Goal: Task Accomplishment & Management: Use online tool/utility

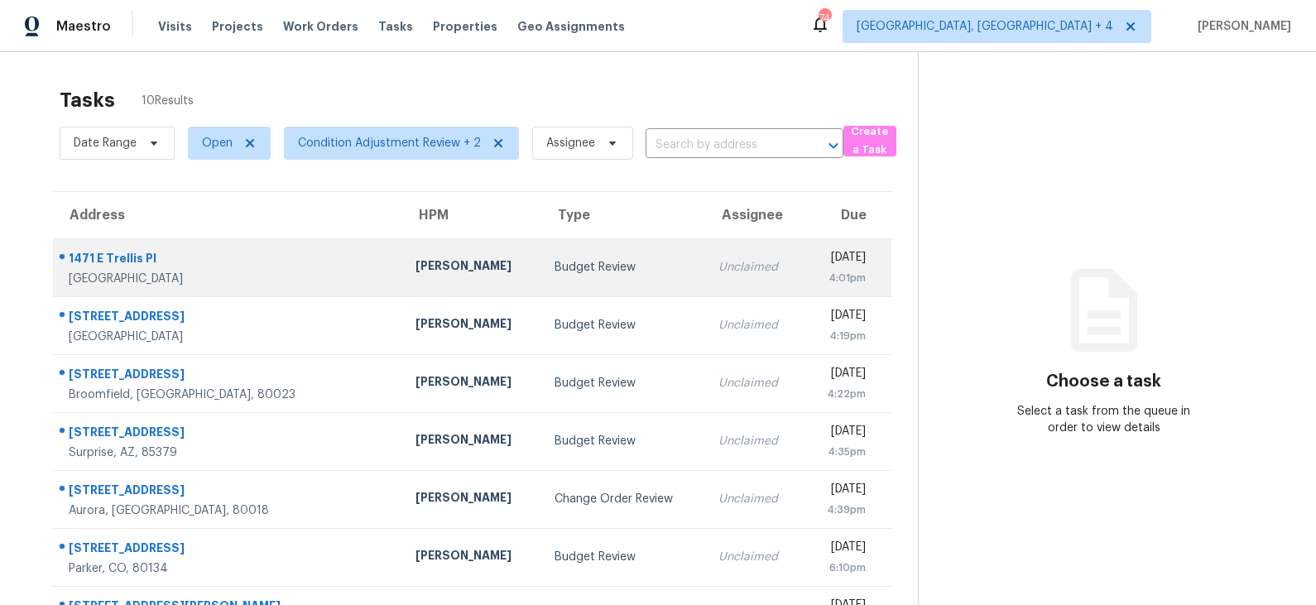
click at [541, 256] on td "Budget Review" at bounding box center [623, 267] width 164 height 58
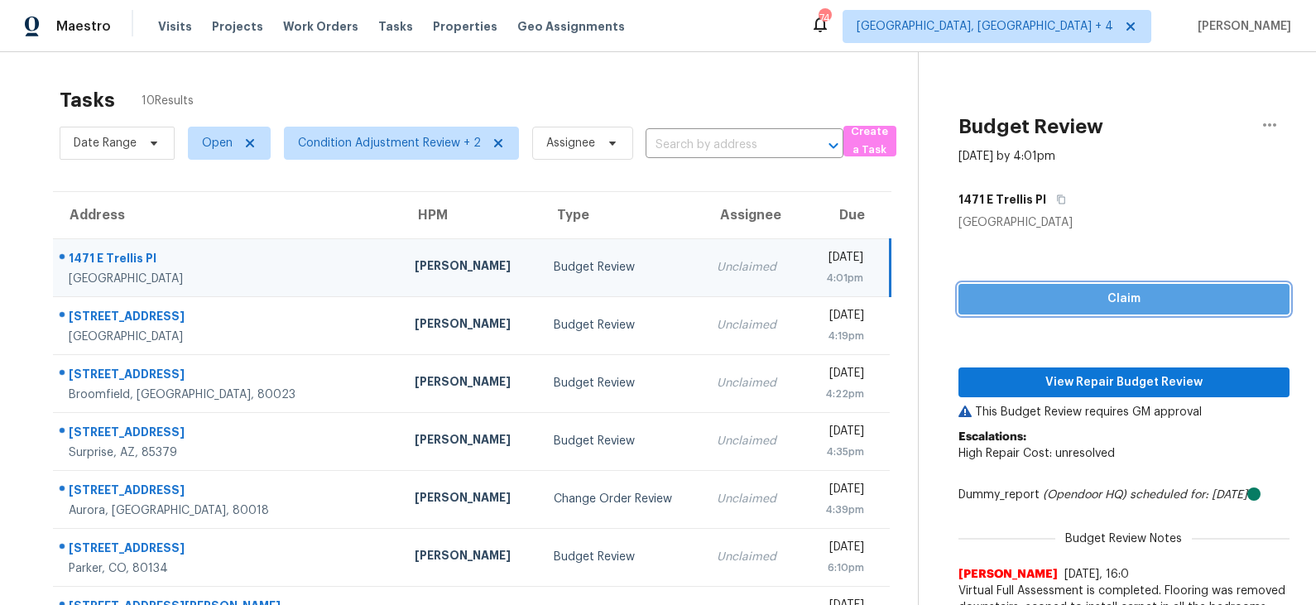
click at [1092, 296] on span "Claim" at bounding box center [1124, 299] width 305 height 21
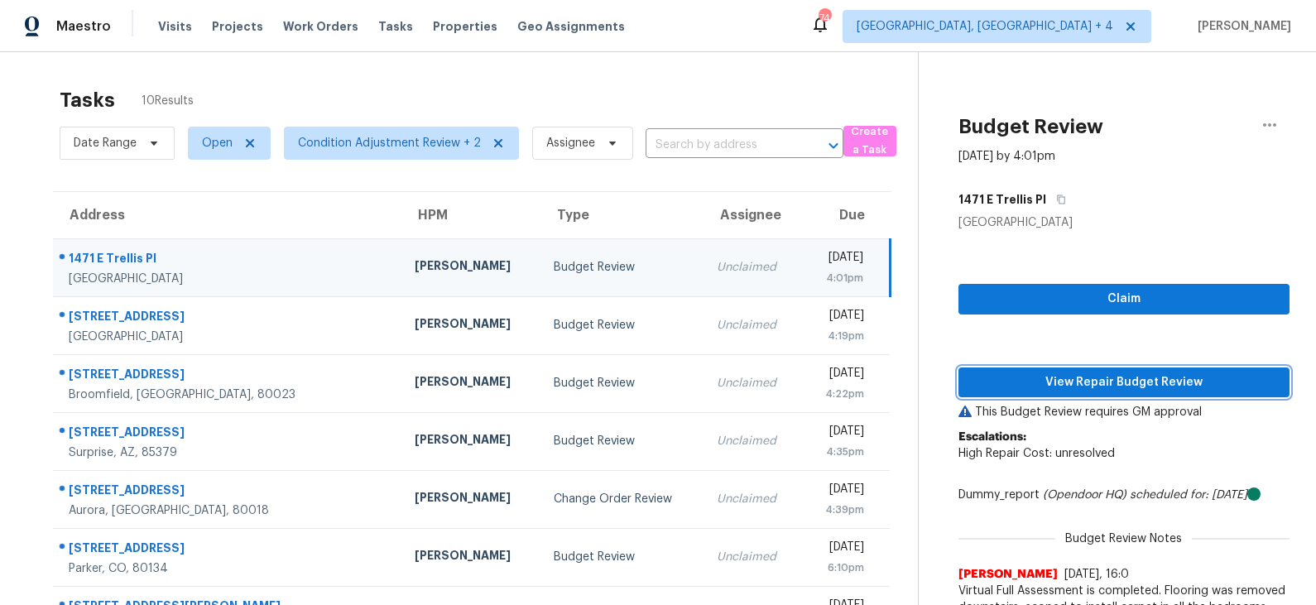
click at [1069, 382] on span "View Repair Budget Review" at bounding box center [1124, 382] width 305 height 21
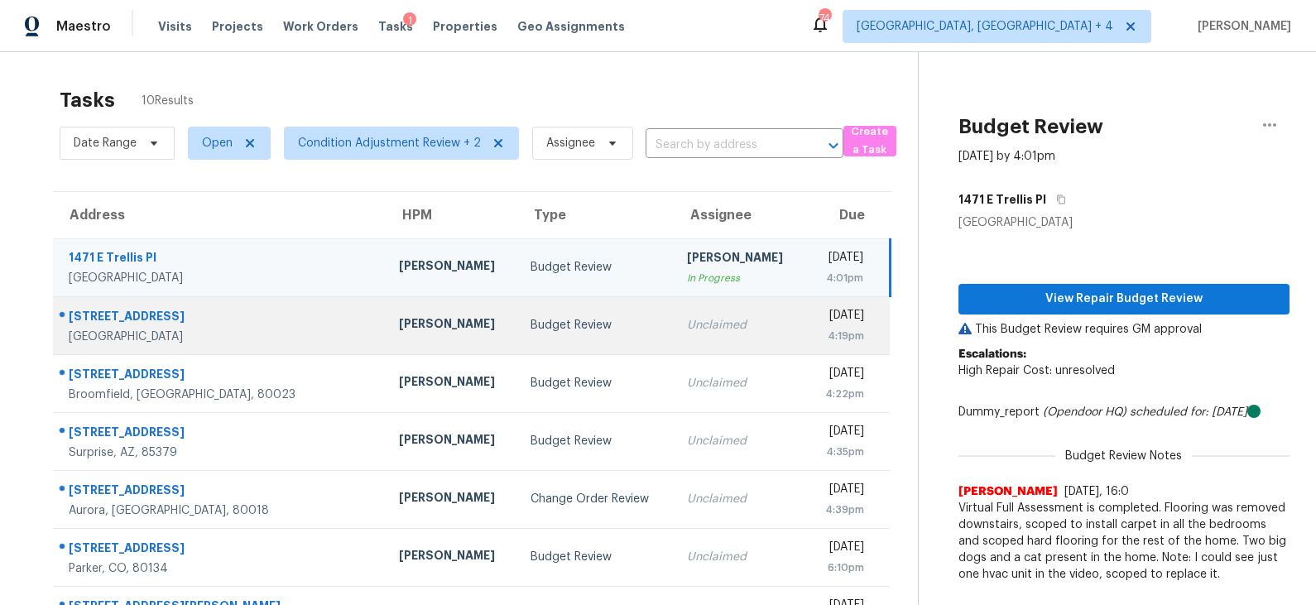
click at [561, 319] on div "Budget Review" at bounding box center [595, 325] width 129 height 17
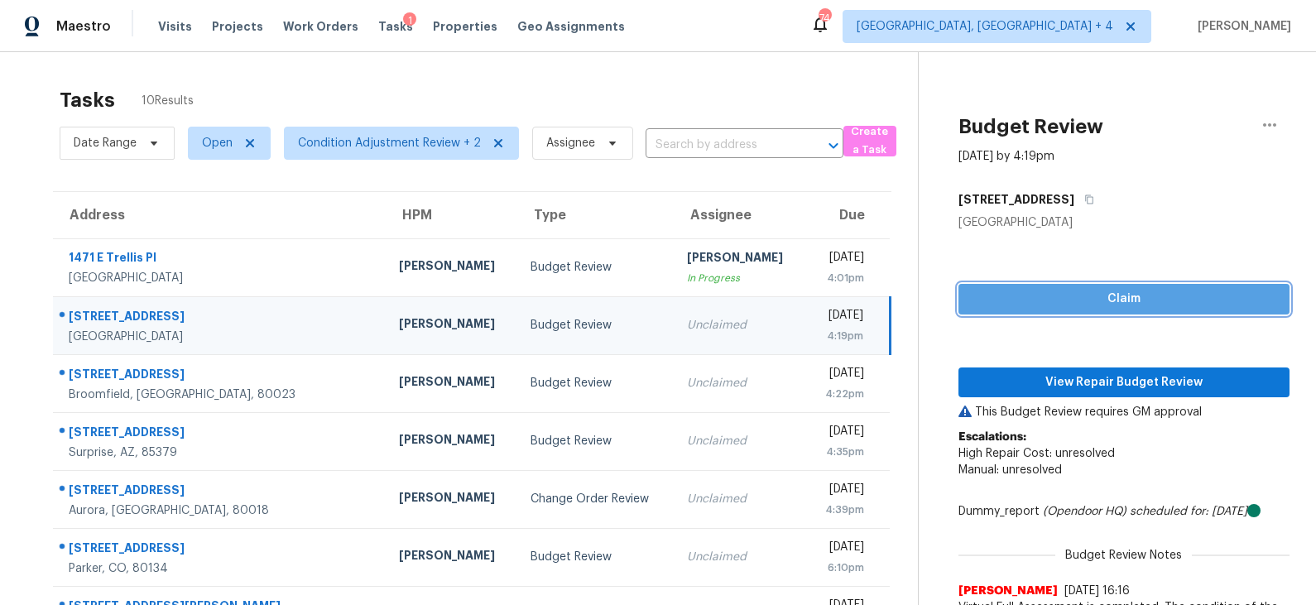
click at [1068, 298] on span "Claim" at bounding box center [1124, 299] width 305 height 21
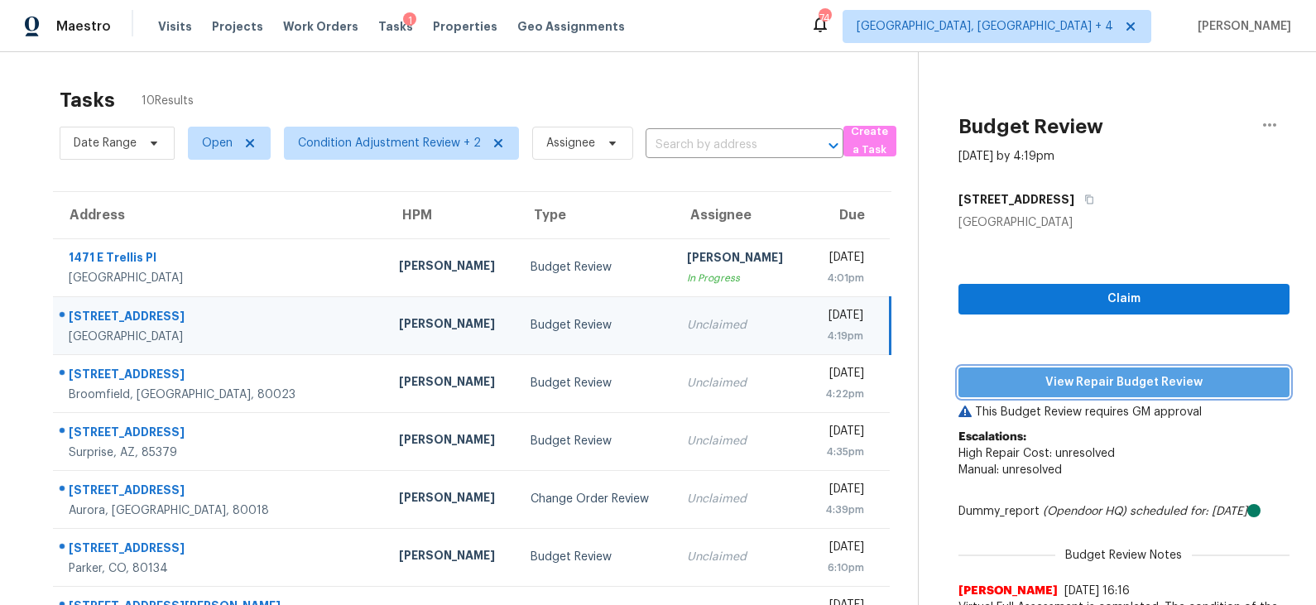
click at [1075, 379] on span "View Repair Budget Review" at bounding box center [1124, 382] width 305 height 21
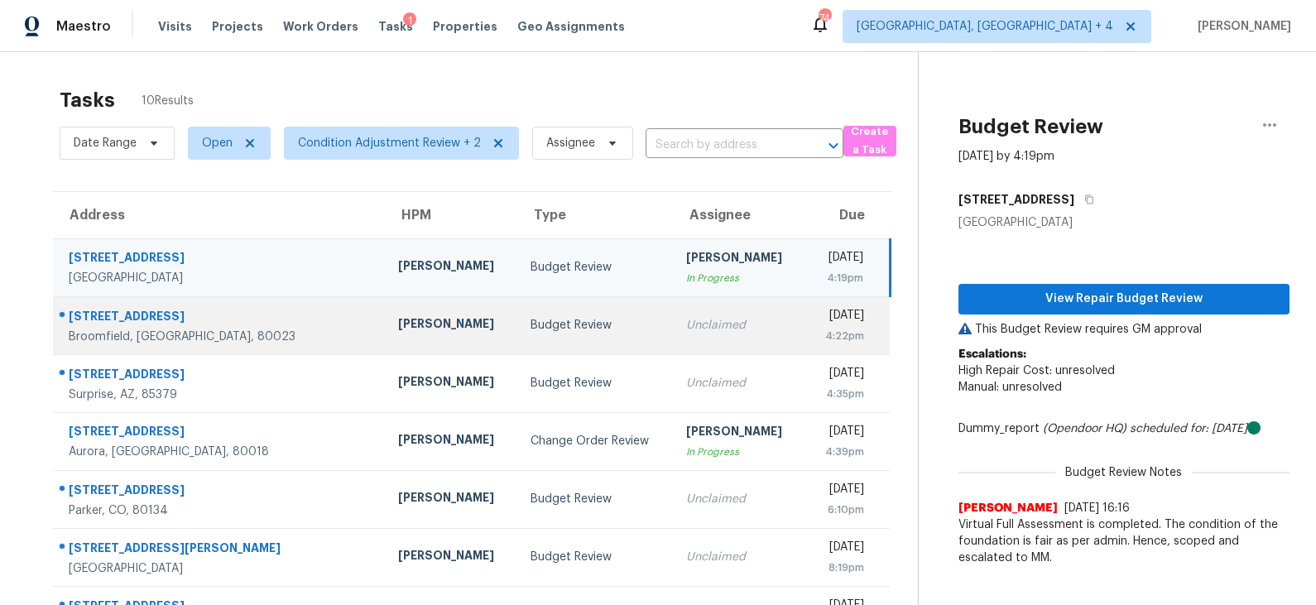
click at [531, 323] on div "Budget Review" at bounding box center [596, 325] width 130 height 17
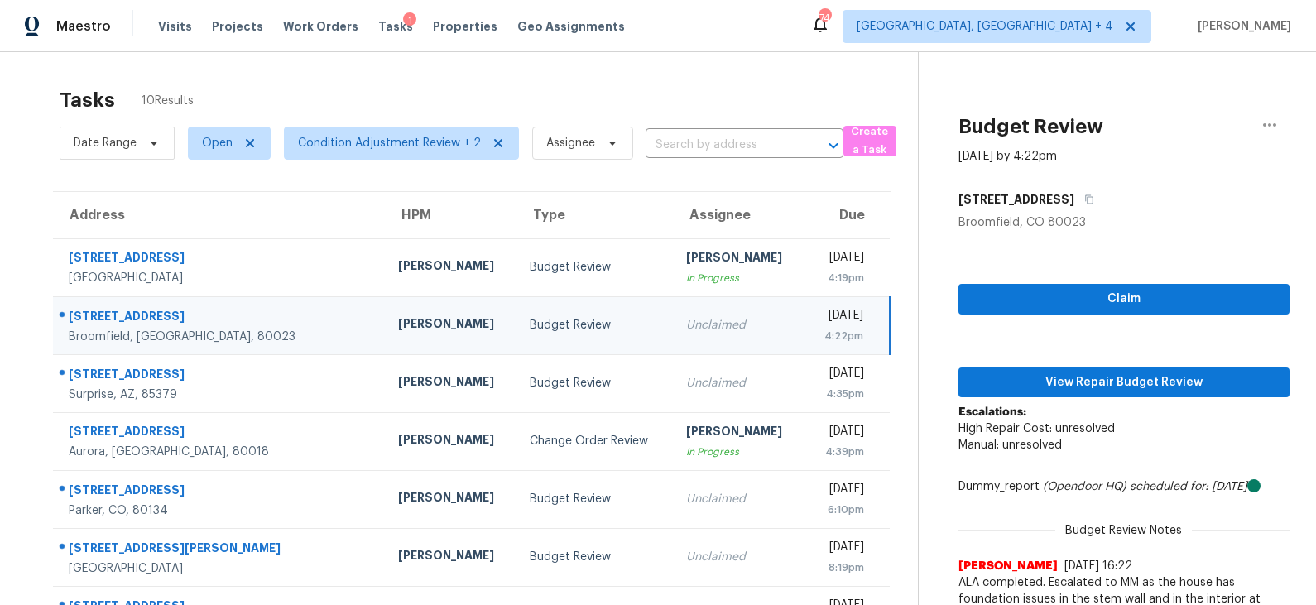
click at [549, 333] on td "Budget Review" at bounding box center [594, 325] width 156 height 58
click at [1056, 304] on span "Claim" at bounding box center [1124, 299] width 305 height 21
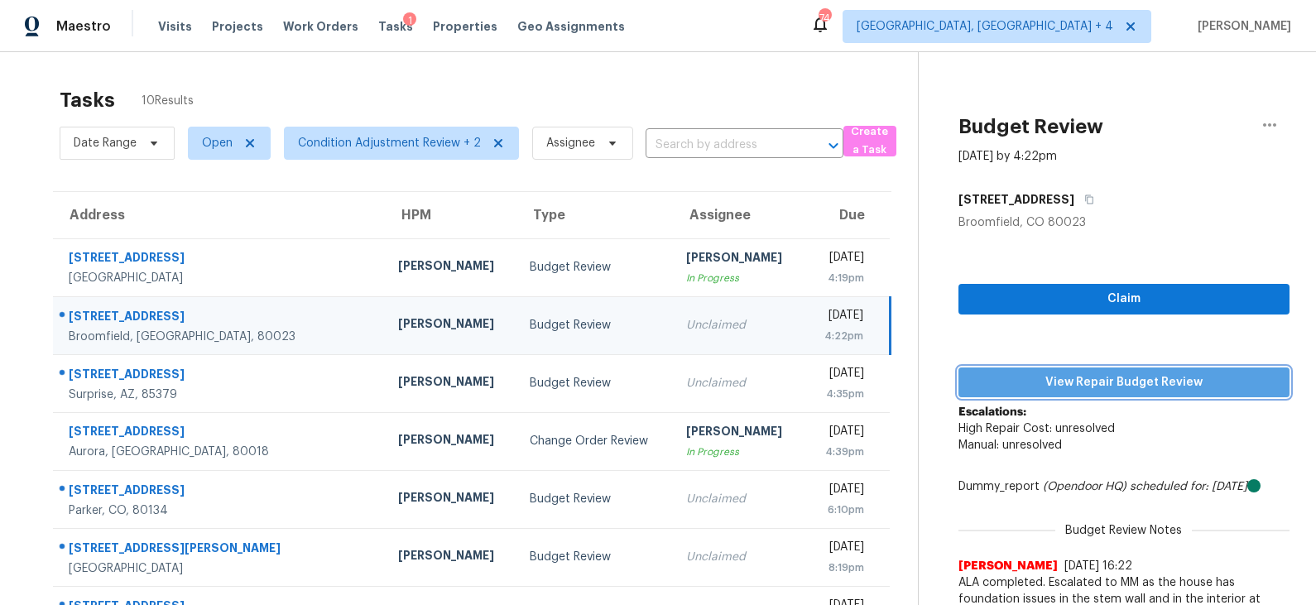
click at [1059, 379] on span "View Repair Budget Review" at bounding box center [1124, 382] width 305 height 21
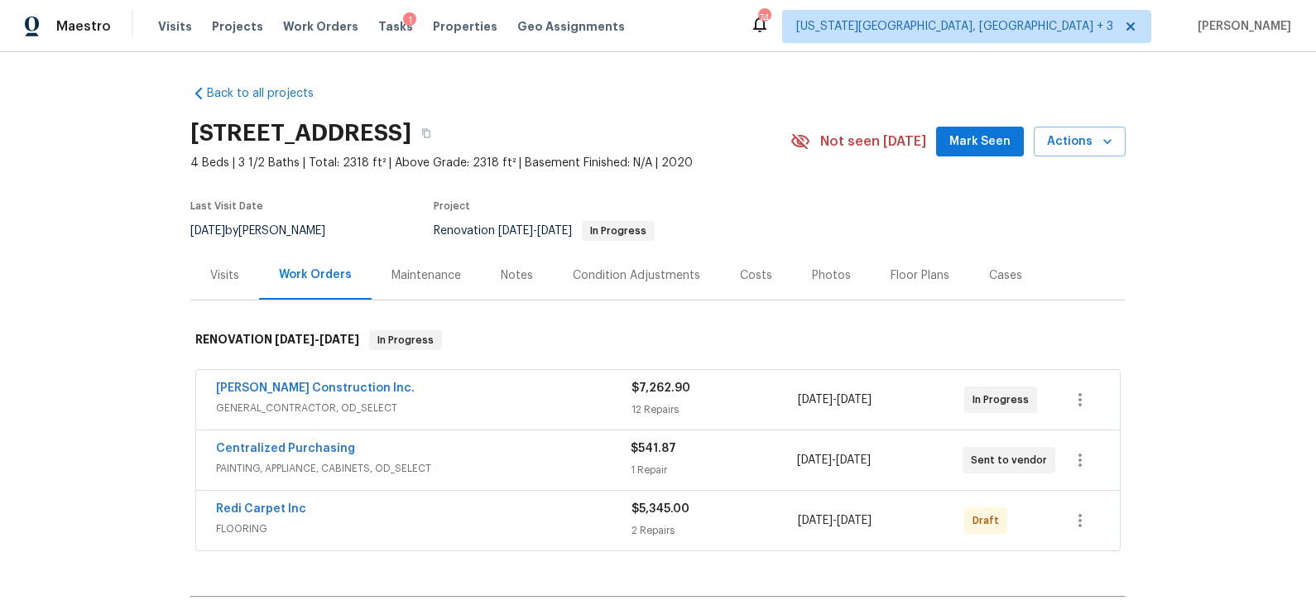
click at [662, 274] on div "Condition Adjustments" at bounding box center [636, 275] width 127 height 17
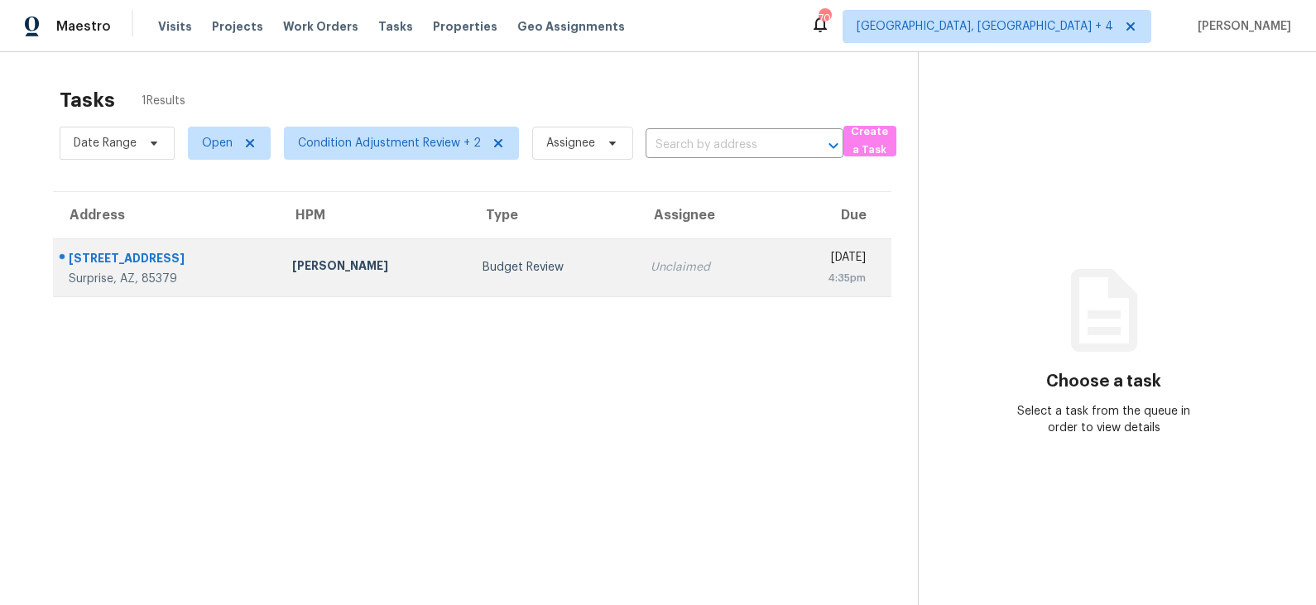
click at [491, 276] on td "Budget Review" at bounding box center [553, 267] width 168 height 58
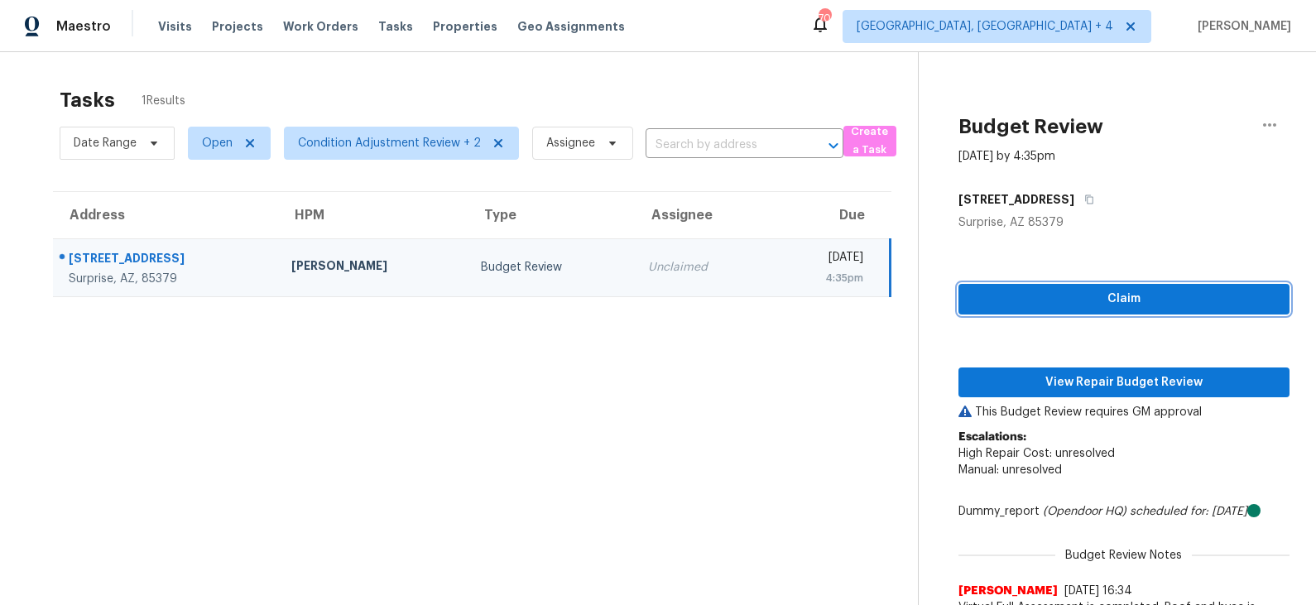
click at [1117, 308] on span "Claim" at bounding box center [1124, 299] width 305 height 21
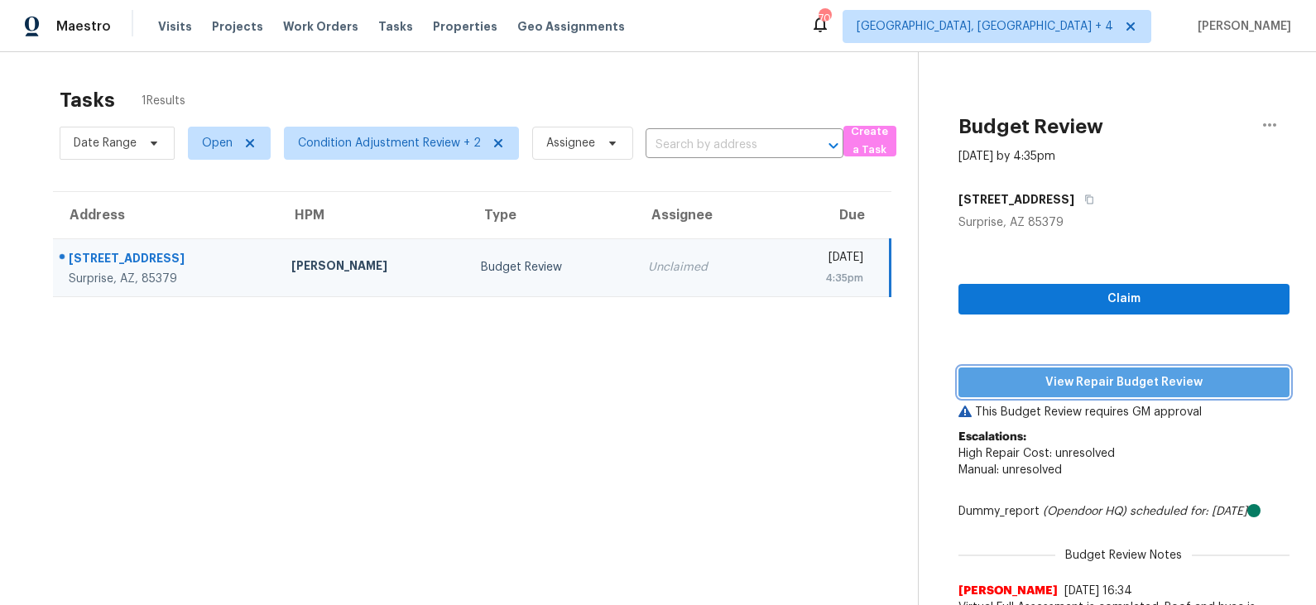
click at [1087, 380] on span "View Repair Budget Review" at bounding box center [1124, 382] width 305 height 21
